Goal: Task Accomplishment & Management: Manage account settings

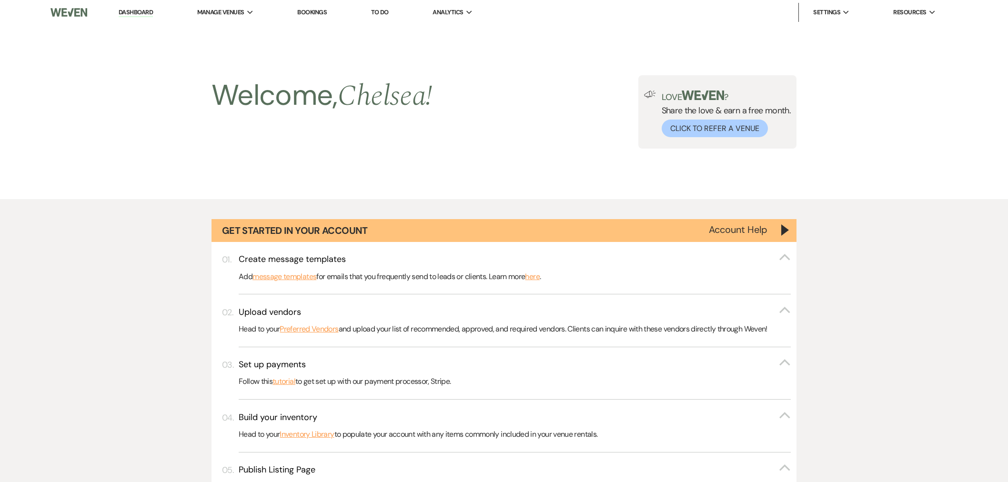
select select "8"
select select "4"
select select "8"
select select "6"
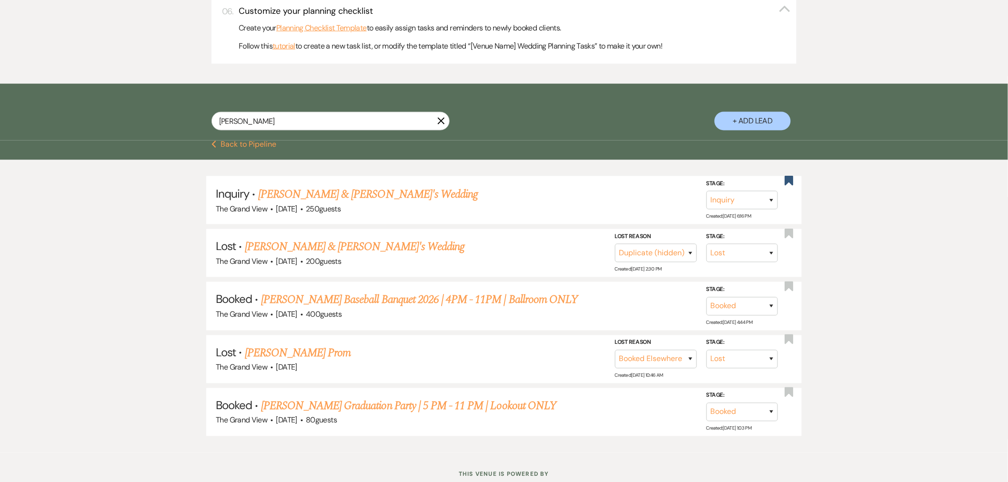
drag, startPoint x: 0, startPoint y: 0, endPoint x: 443, endPoint y: 121, distance: 459.8
click at [443, 121] on icon "X" at bounding box center [441, 121] width 8 height 8
select select "4"
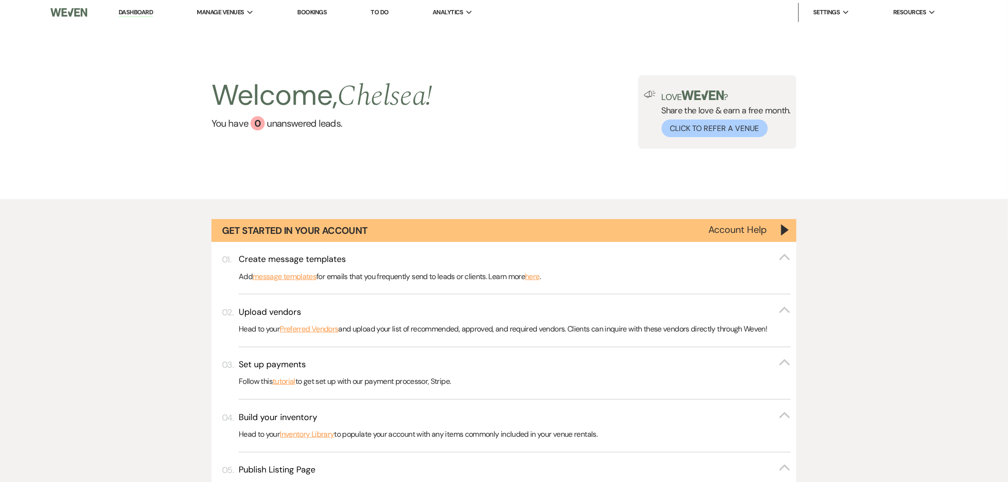
click at [132, 12] on link "Dashboard" at bounding box center [136, 12] width 34 height 9
select select "8"
select select "4"
